Goal: Complete application form

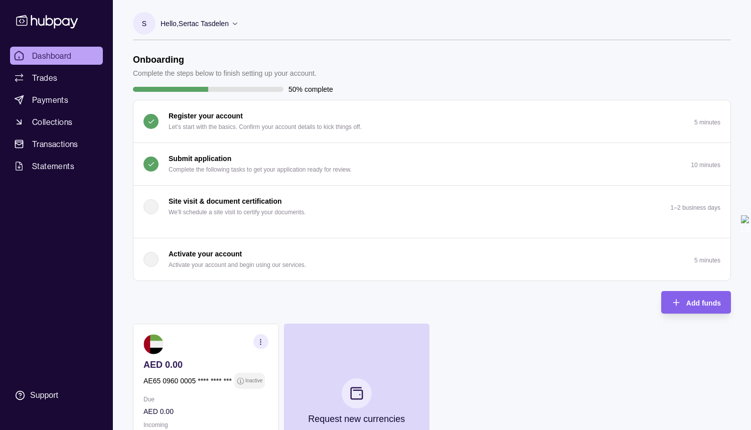
click at [228, 160] on p "Submit application" at bounding box center [200, 158] width 63 height 11
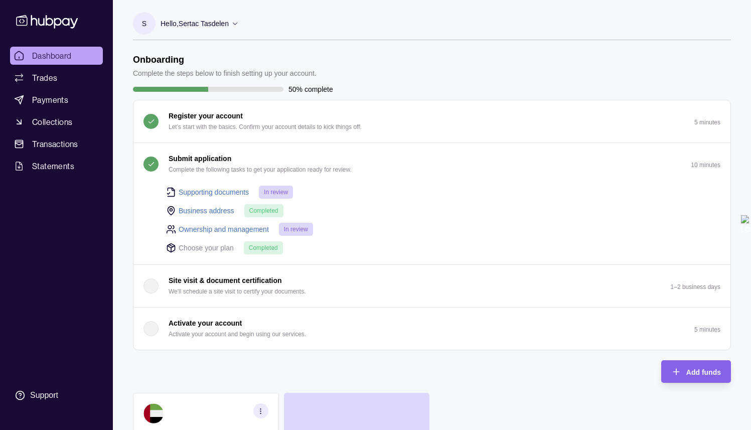
click at [198, 162] on p "Submit application" at bounding box center [200, 158] width 63 height 11
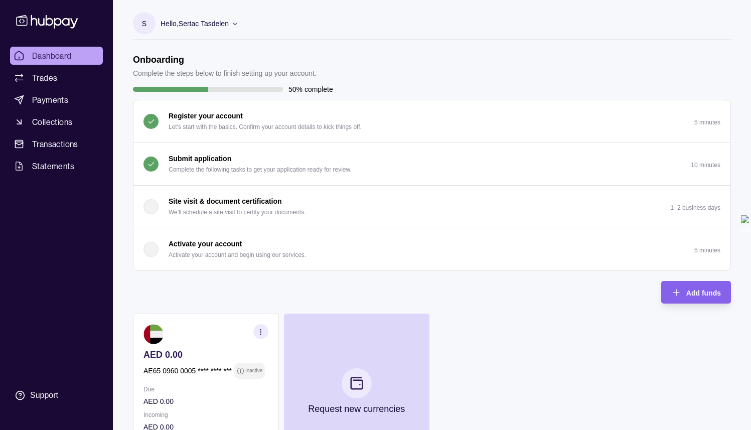
click at [200, 158] on p "Submit application" at bounding box center [200, 158] width 63 height 11
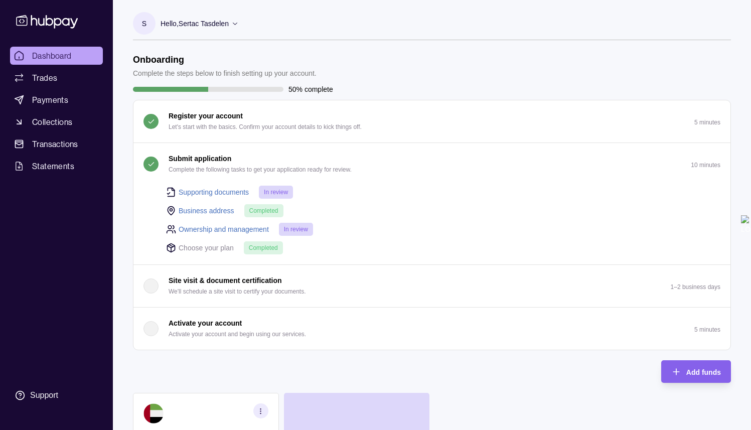
click at [212, 189] on link "Supporting documents" at bounding box center [214, 192] width 70 height 11
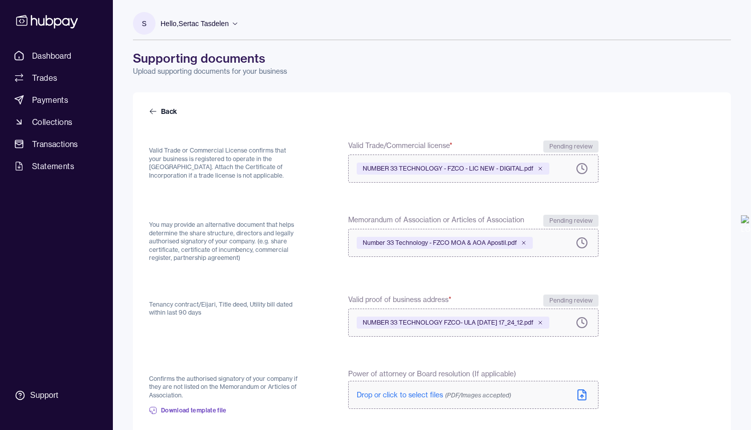
click at [67, 24] on icon at bounding box center [47, 22] width 62 height 14
